Goal: Transaction & Acquisition: Purchase product/service

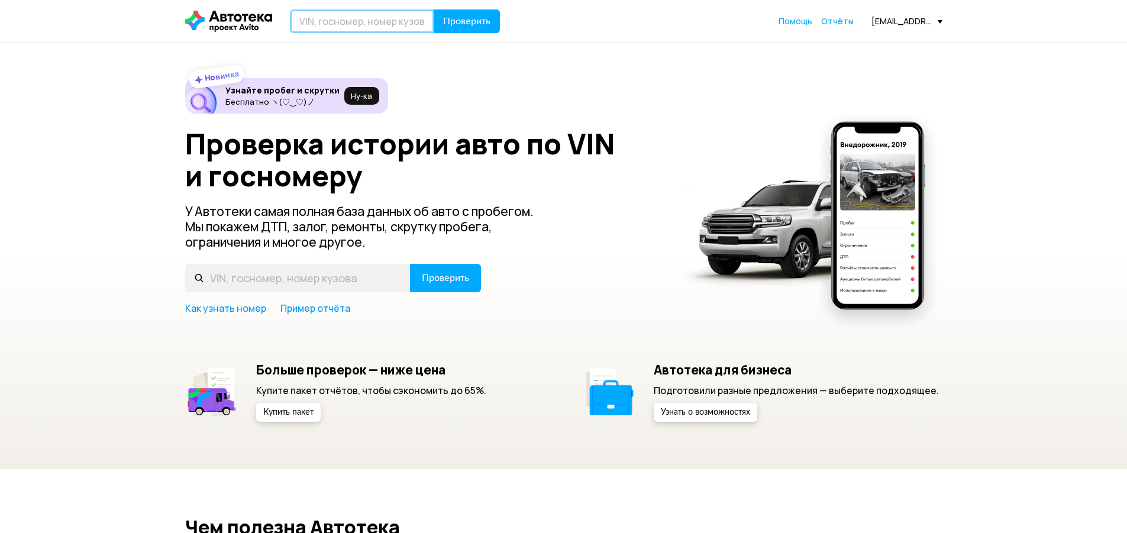
click at [391, 27] on input "text" at bounding box center [362, 21] width 144 height 24
paste input "[VEHICLE_IDENTIFICATION_NUMBER]"
type input "[VEHICLE_IDENTIFICATION_NUMBER]"
click at [460, 17] on span "Проверить" at bounding box center [466, 21] width 47 height 9
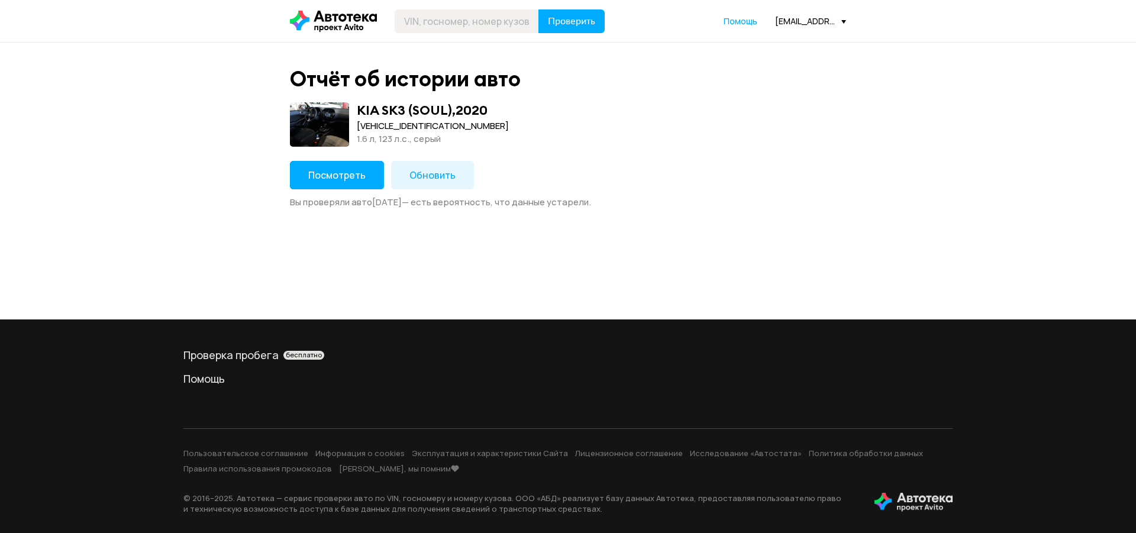
click at [311, 170] on span "Посмотреть" at bounding box center [336, 175] width 57 height 13
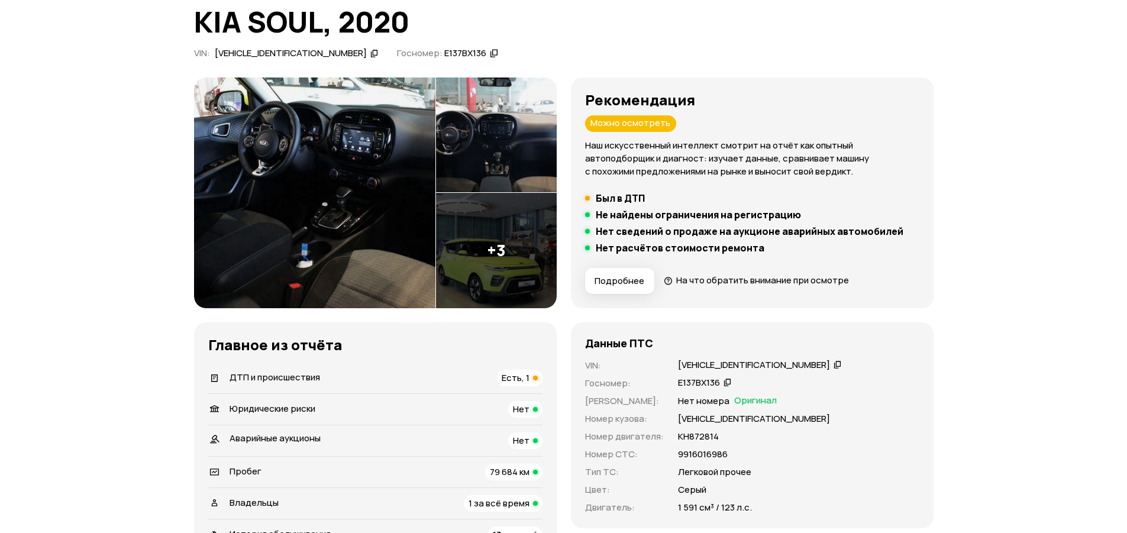
scroll to position [237, 0]
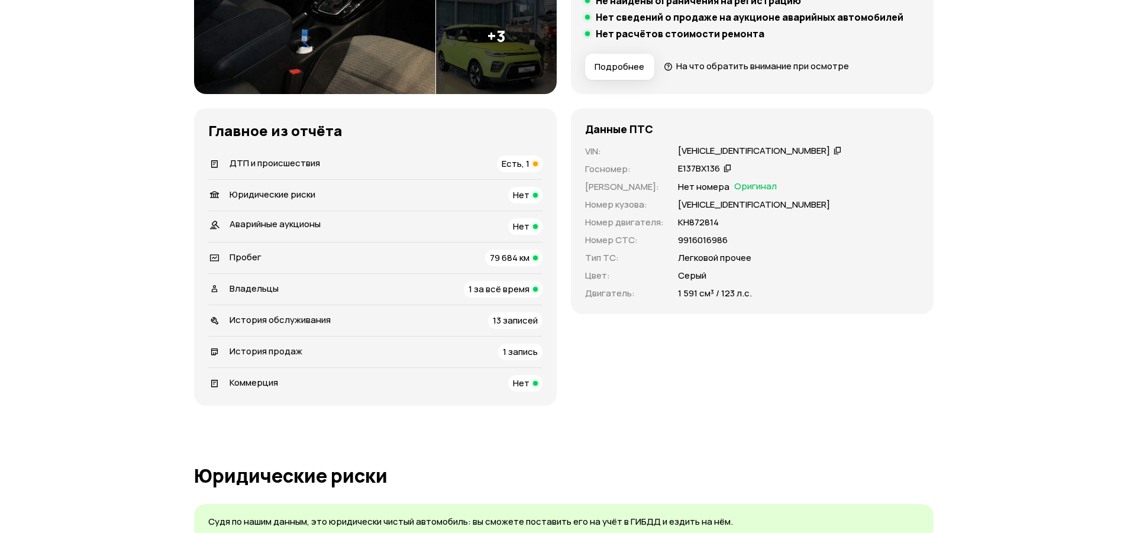
click at [508, 170] on div "Есть, 1" at bounding box center [520, 164] width 46 height 17
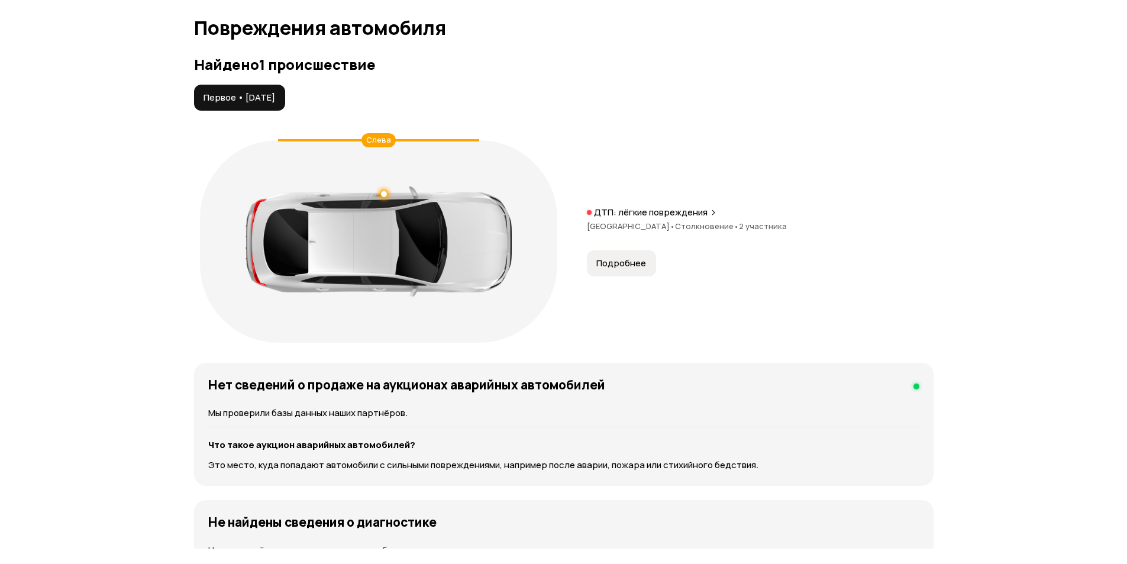
scroll to position [1226, 0]
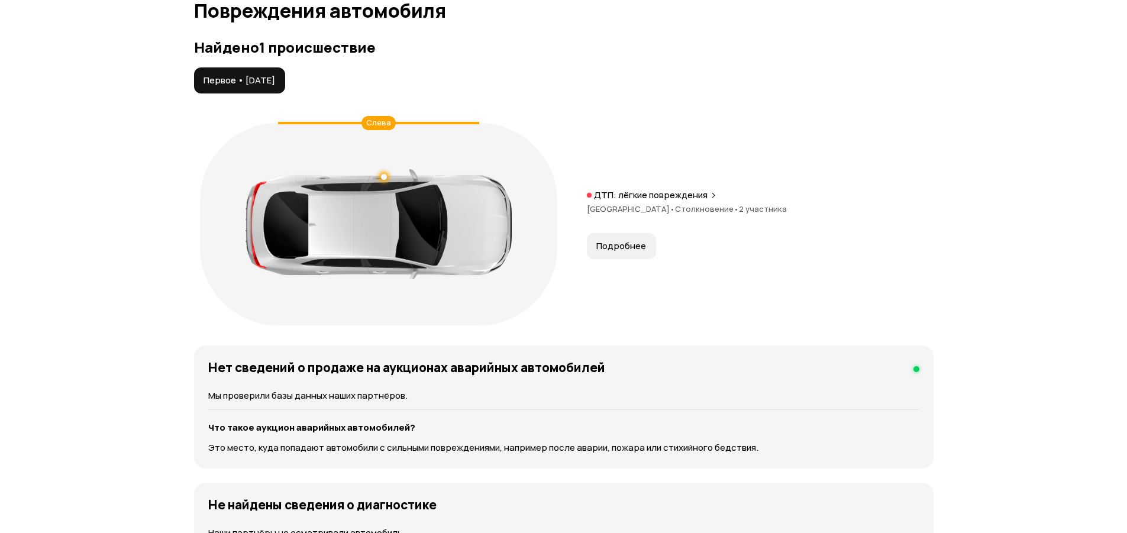
click at [641, 239] on button "Подробнее" at bounding box center [621, 246] width 69 height 26
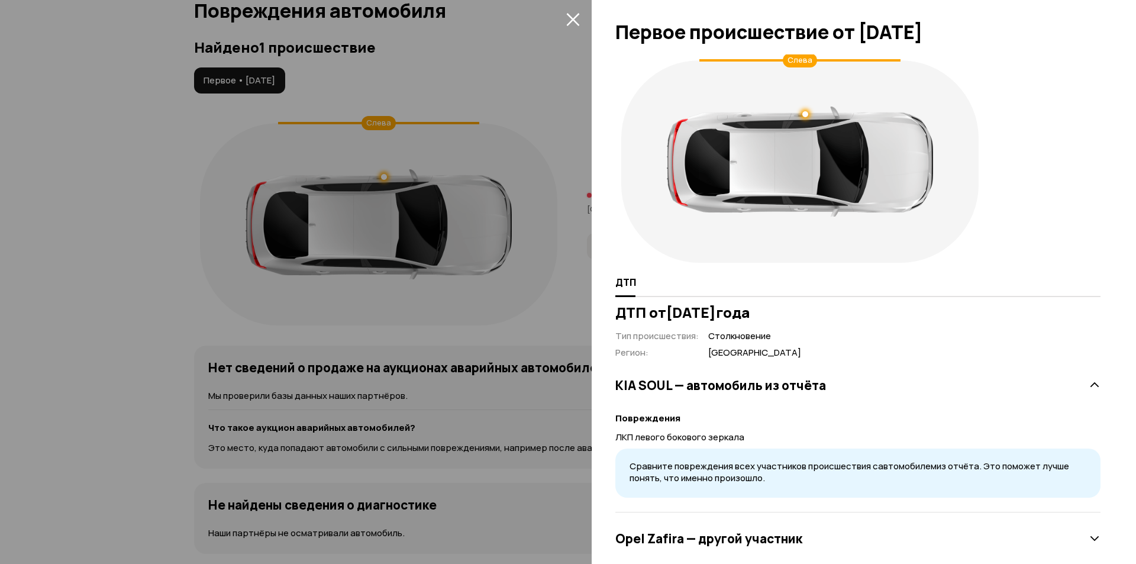
click at [565, 19] on button "закрыть" at bounding box center [572, 18] width 19 height 19
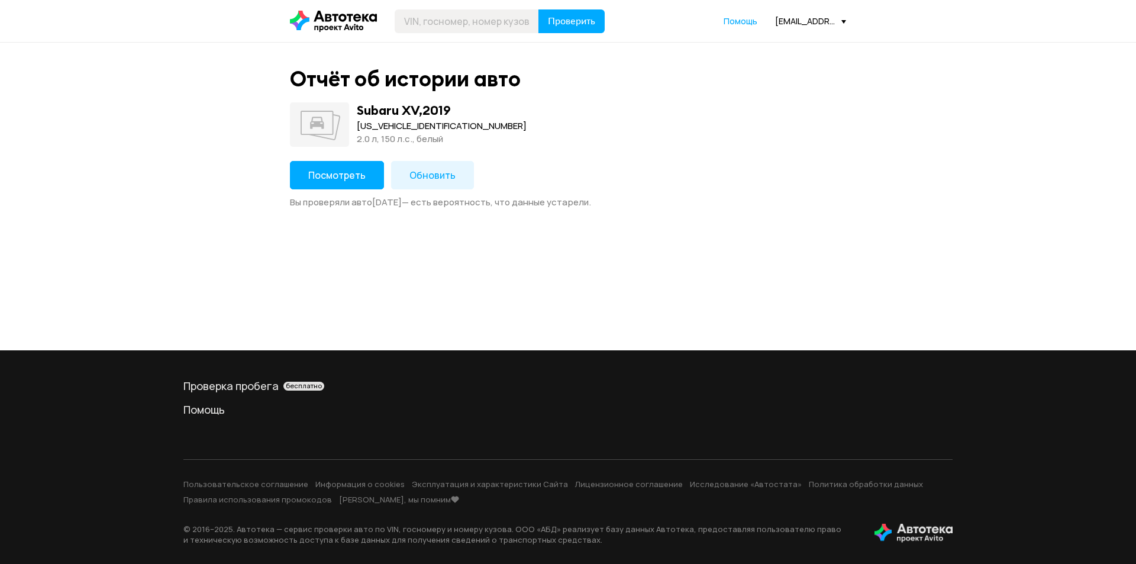
click at [440, 173] on span "Обновить" at bounding box center [432, 175] width 46 height 13
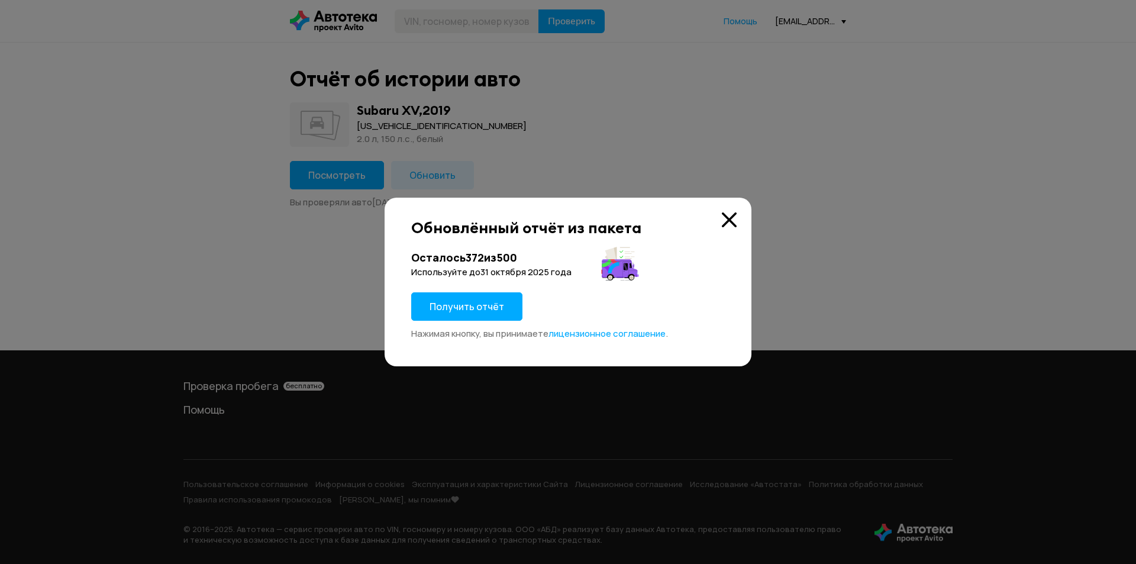
click at [460, 313] on button "Получить отчёт" at bounding box center [466, 306] width 111 height 28
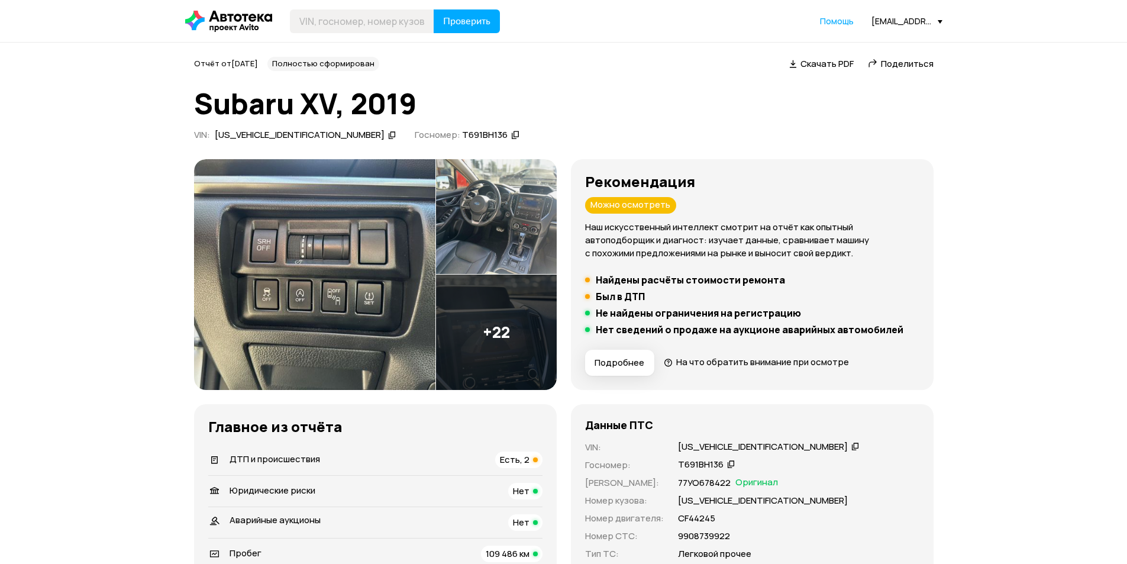
click at [357, 237] on img at bounding box center [314, 274] width 241 height 231
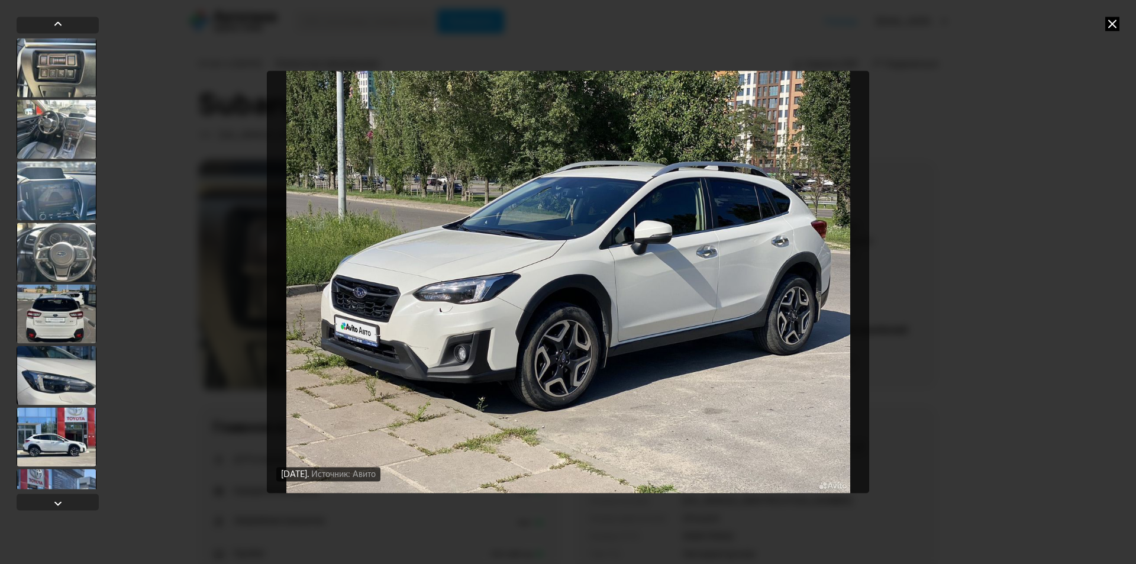
click at [1110, 25] on icon at bounding box center [1112, 24] width 14 height 14
